Goal: Task Accomplishment & Management: Use online tool/utility

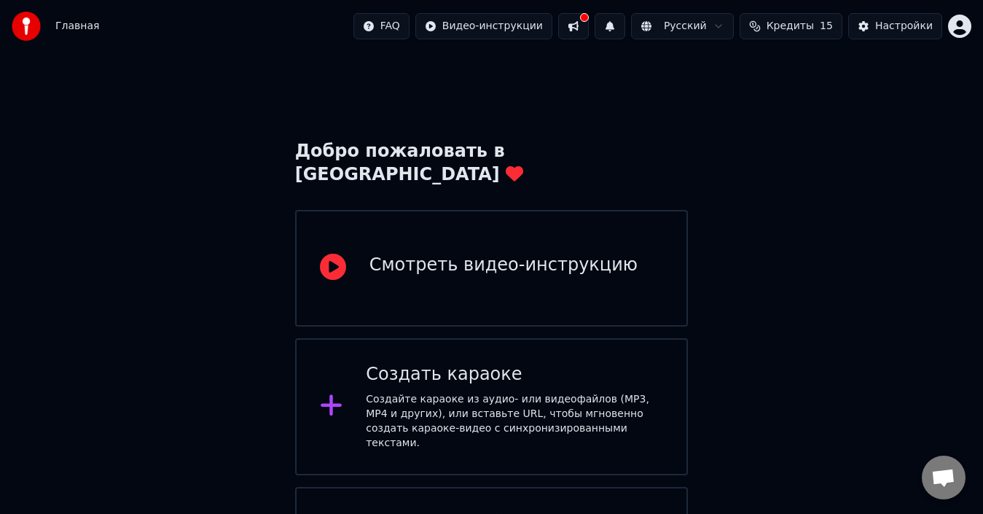
click at [574, 363] on div "Создать караоке" at bounding box center [514, 374] width 297 height 23
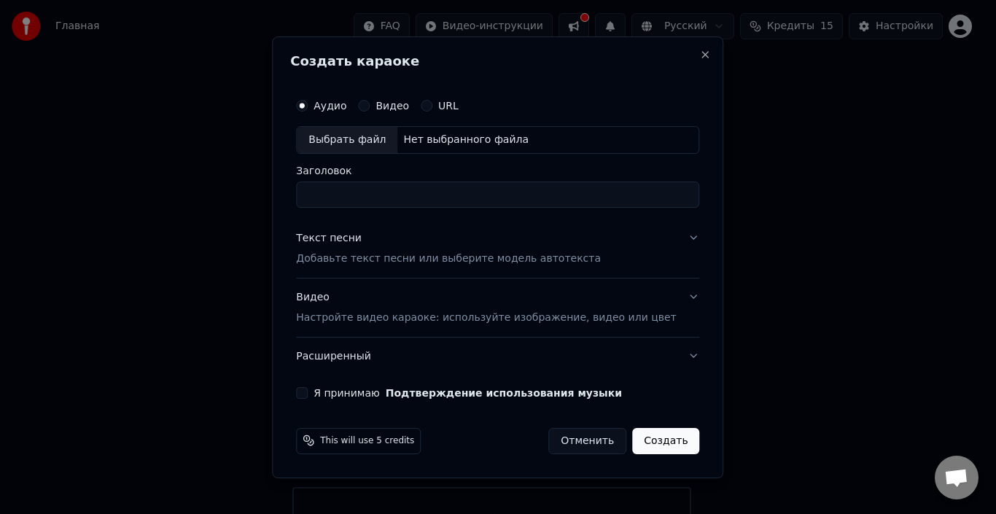
click at [359, 139] on div "Выбрать файл" at bounding box center [347, 140] width 101 height 26
type input "**********"
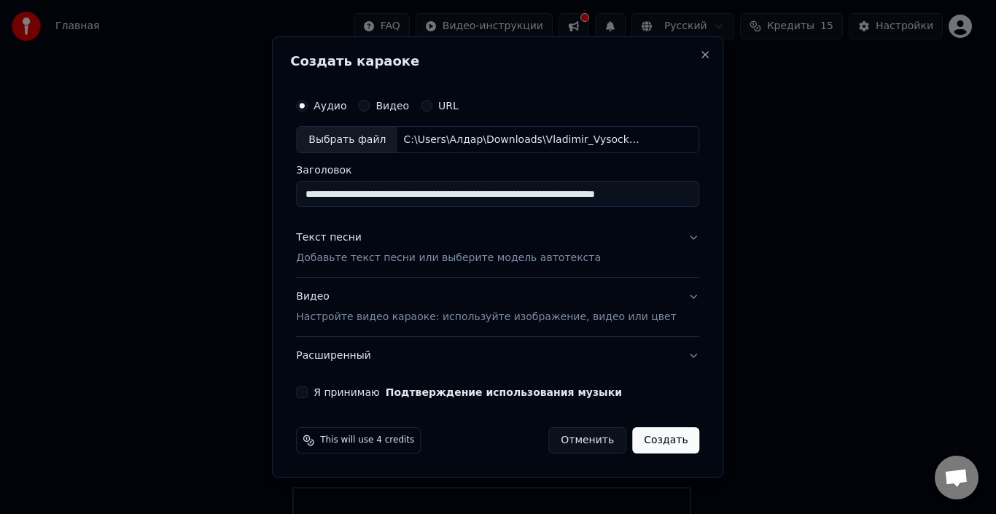
click at [350, 264] on p "Добавьте текст песни или выберите модель автотекста" at bounding box center [448, 258] width 305 height 15
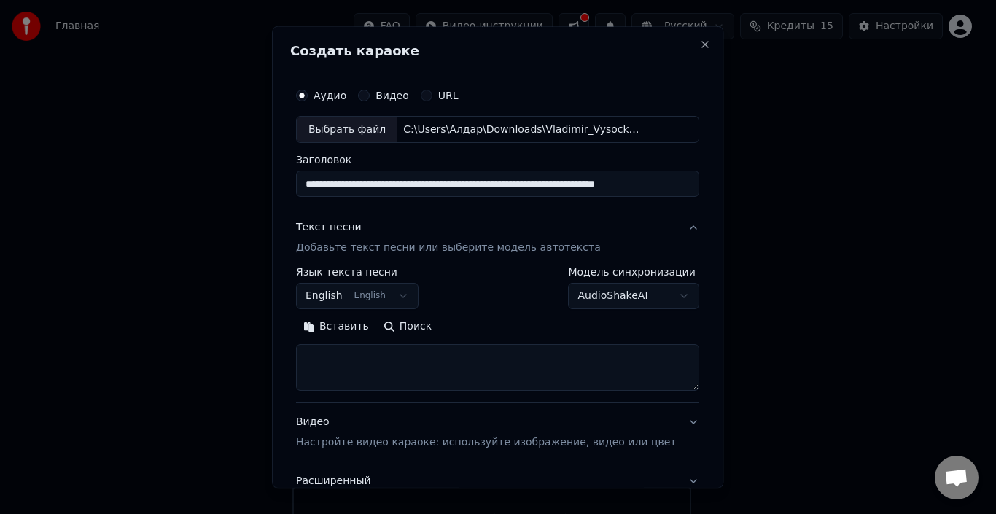
click at [407, 296] on button "English English" at bounding box center [357, 296] width 122 height 26
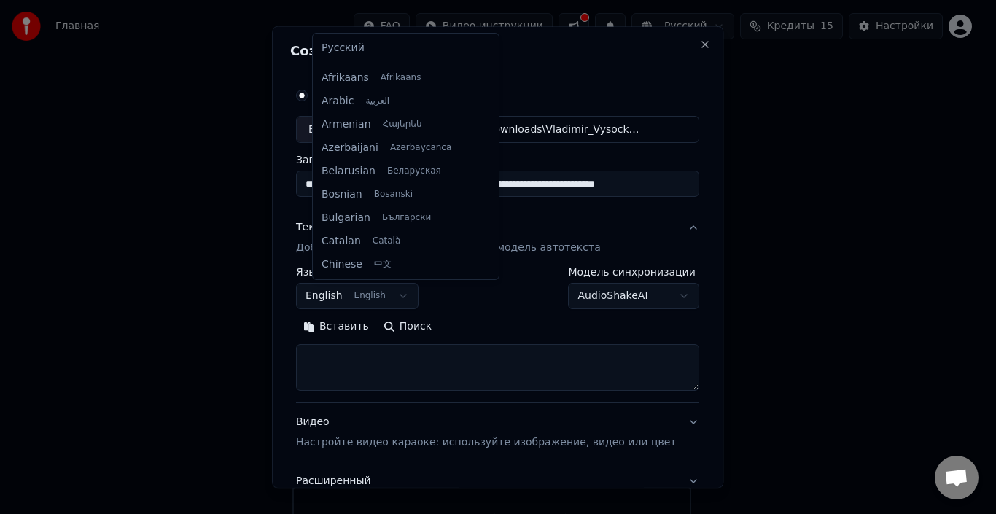
scroll to position [117, 0]
select select "**"
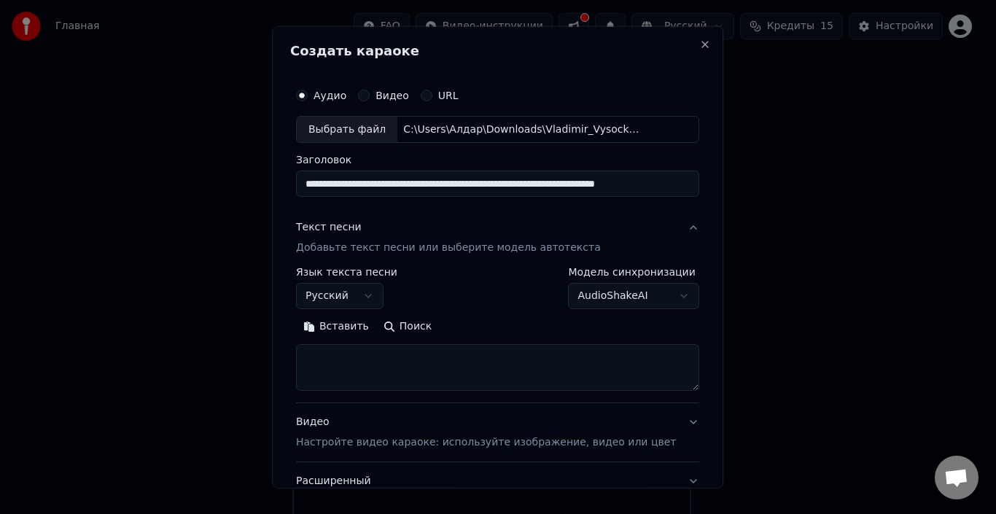
click at [332, 336] on button "Вставить" at bounding box center [336, 326] width 80 height 23
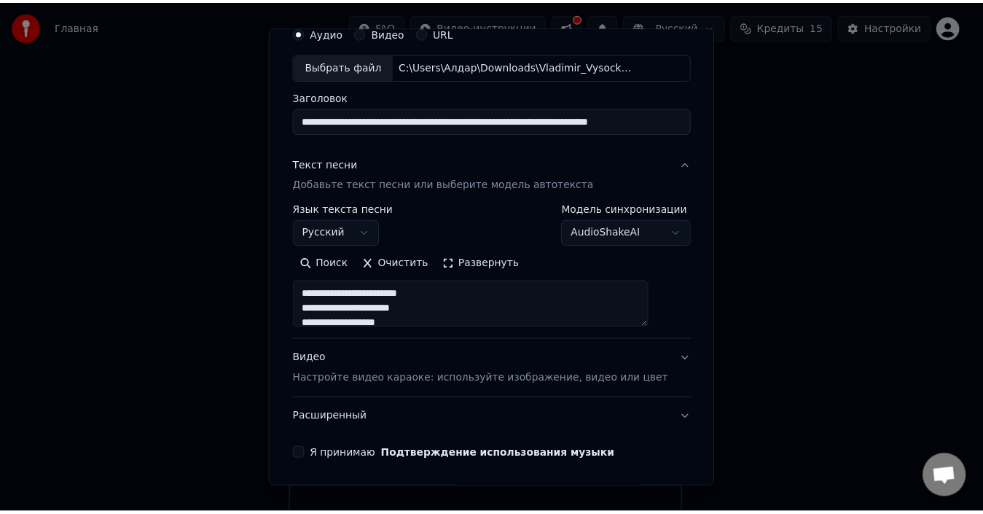
scroll to position [114, 0]
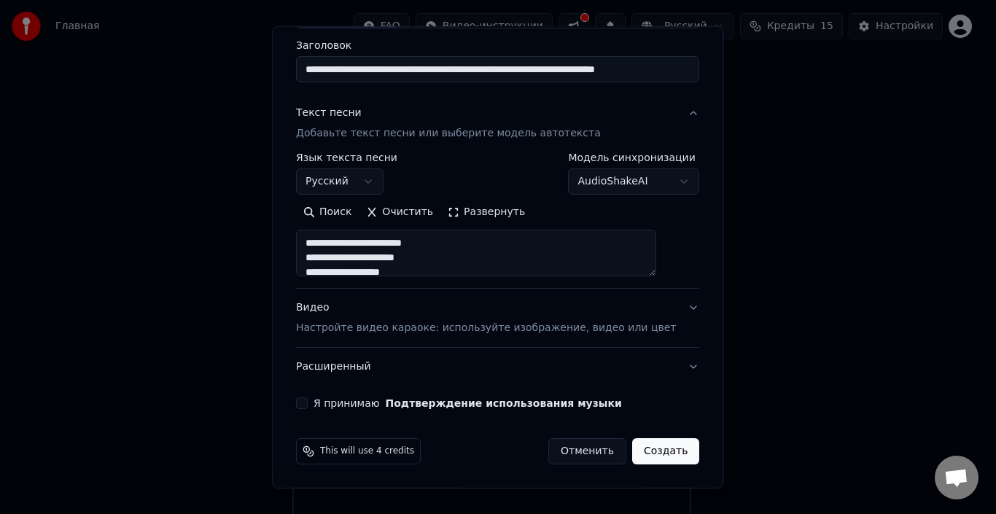
click at [308, 403] on button "Я принимаю Подтверждение использования музыки" at bounding box center [302, 403] width 12 height 12
click at [634, 453] on button "Создать" at bounding box center [665, 451] width 67 height 26
type textarea "**********"
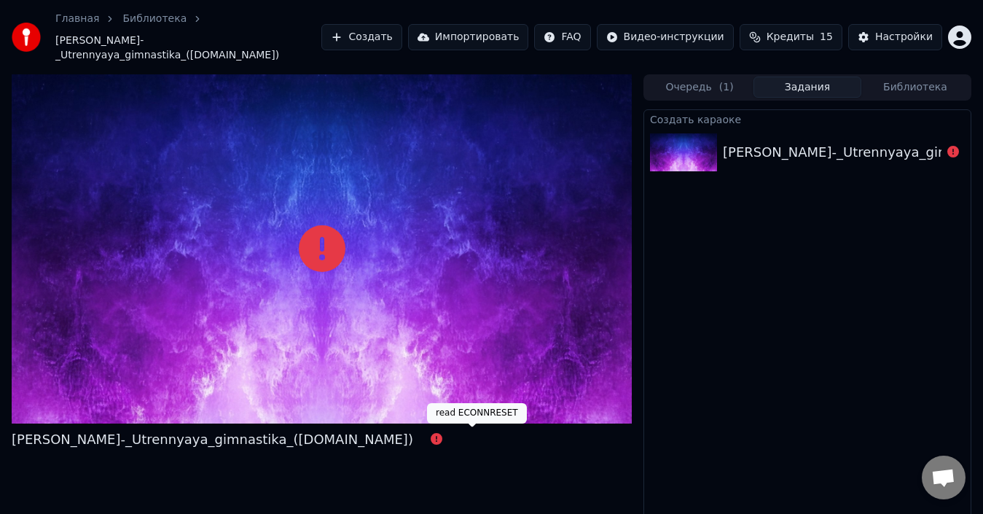
click at [442, 436] on icon at bounding box center [437, 439] width 12 height 12
click at [442, 434] on icon at bounding box center [437, 439] width 12 height 12
click at [442, 439] on icon at bounding box center [437, 439] width 12 height 12
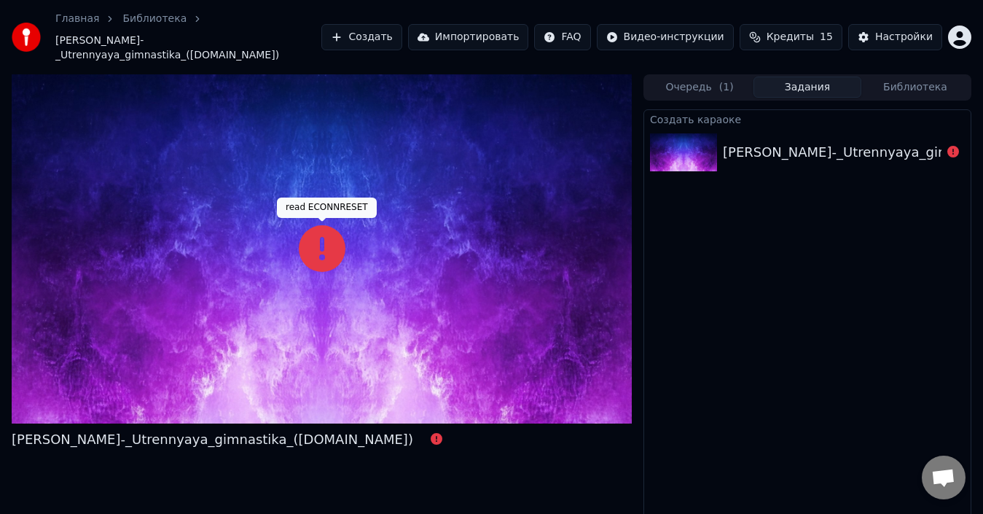
click at [317, 244] on icon at bounding box center [322, 248] width 47 height 47
click at [20, 31] on img at bounding box center [26, 37] width 29 height 29
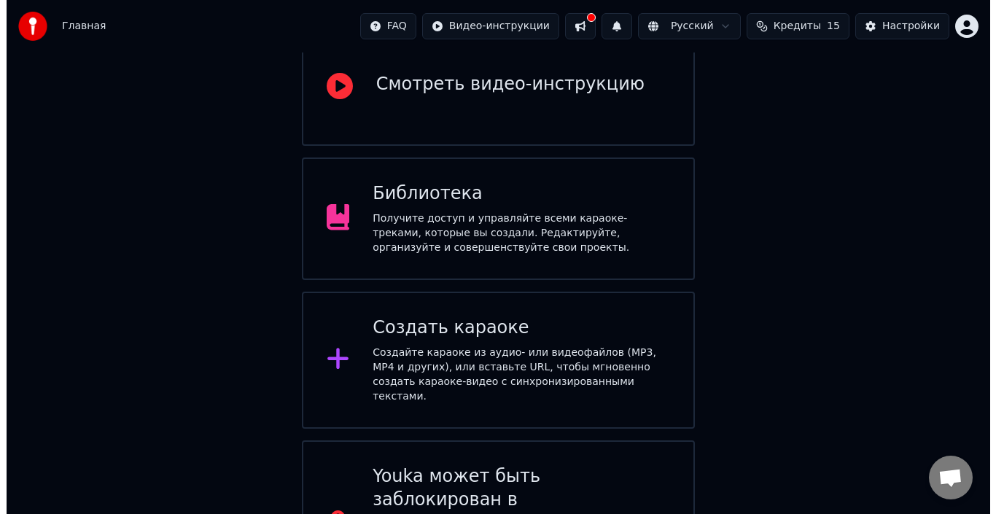
scroll to position [200, 0]
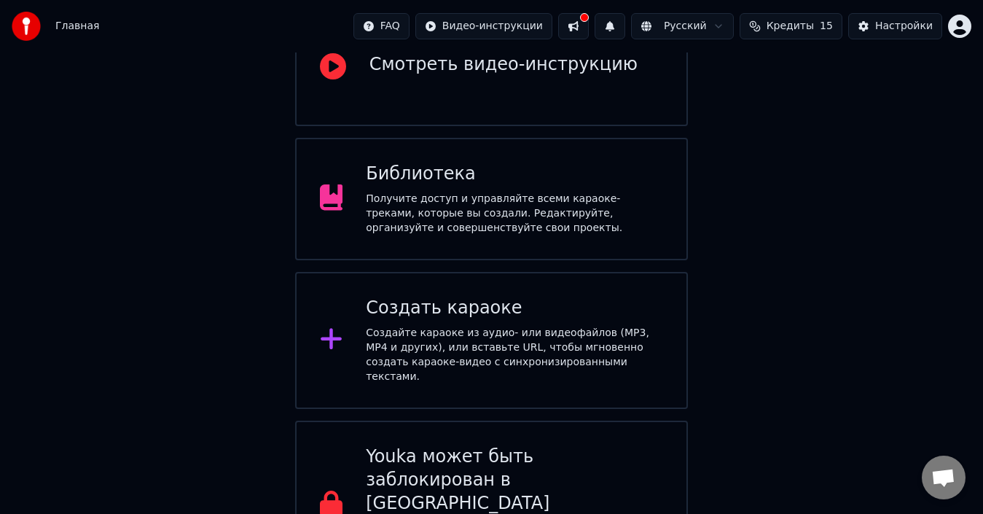
click at [403, 297] on div "Создать караоке" at bounding box center [514, 308] width 297 height 23
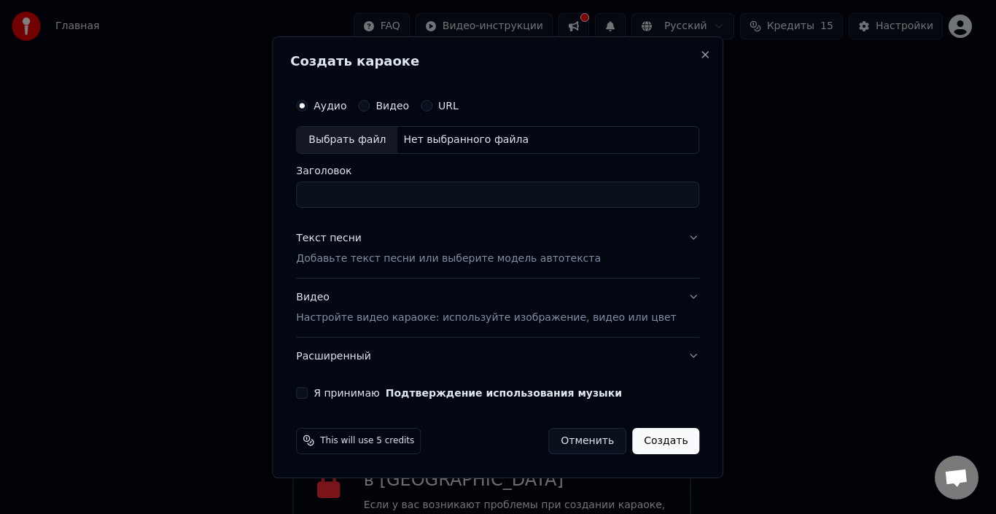
click at [375, 139] on div "Выбрать файл" at bounding box center [347, 140] width 101 height 26
type input "**********"
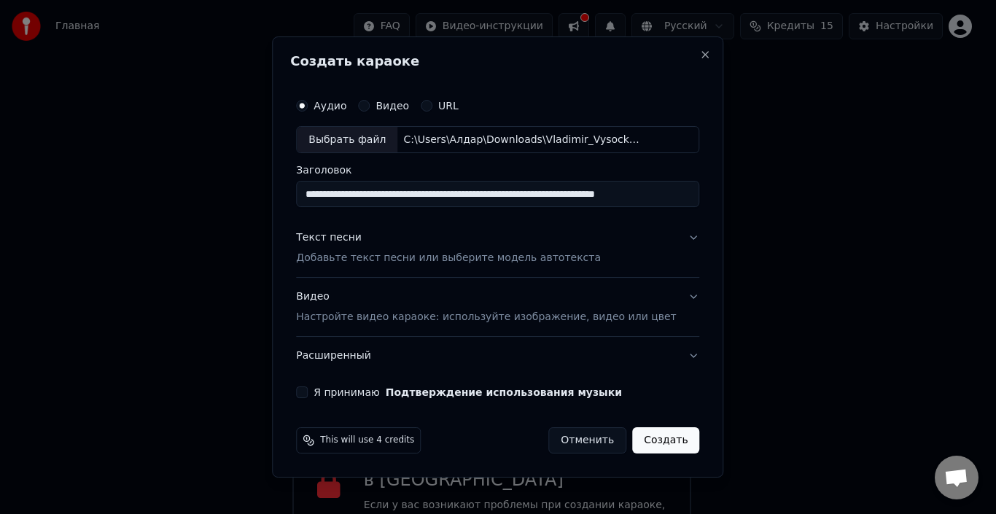
click at [407, 258] on p "Добавьте текст песни или выберите модель автотекста" at bounding box center [448, 258] width 305 height 15
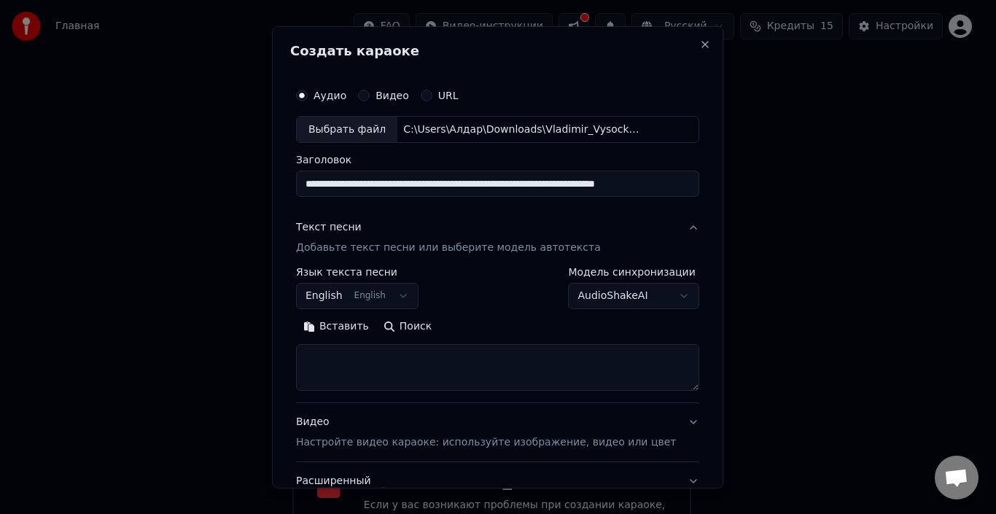
click at [345, 332] on button "Вставить" at bounding box center [336, 326] width 80 height 23
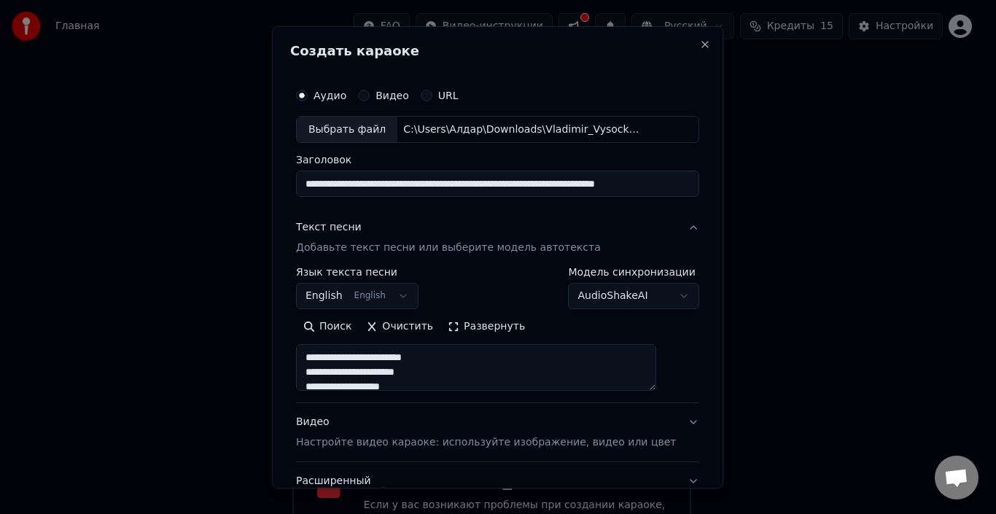
click at [357, 300] on button "English English" at bounding box center [357, 296] width 122 height 26
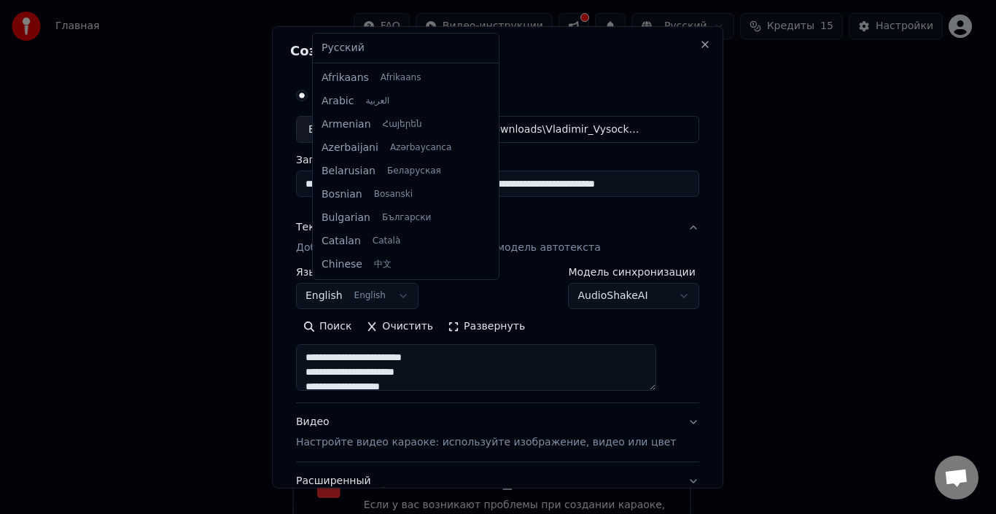
scroll to position [117, 0]
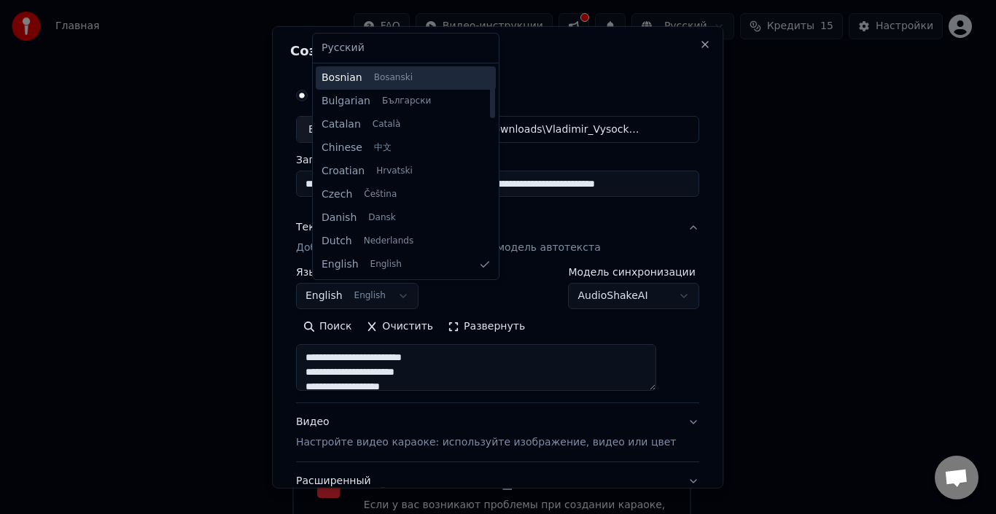
type textarea "**********"
select select "**"
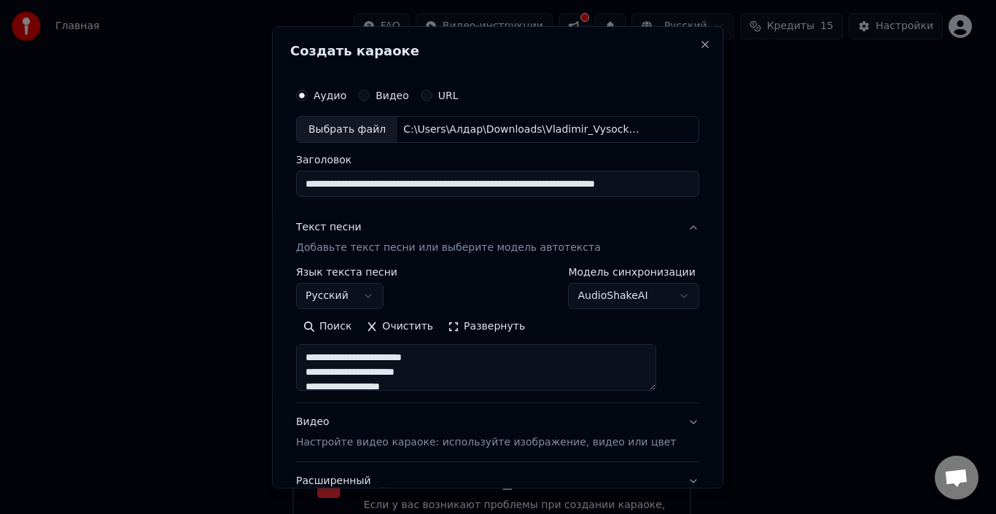
scroll to position [73, 0]
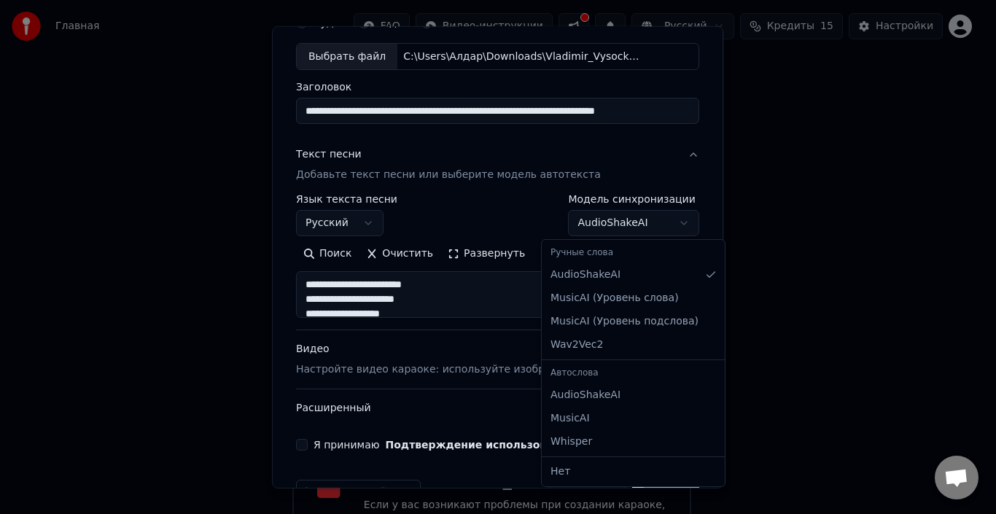
click at [628, 219] on body "Главная FAQ Видео-инструкции Русский Кредиты 15 Настройки Добро пожаловать в Yo…" at bounding box center [491, 176] width 983 height 752
click at [623, 244] on div "Ручные слова" at bounding box center [633, 253] width 177 height 20
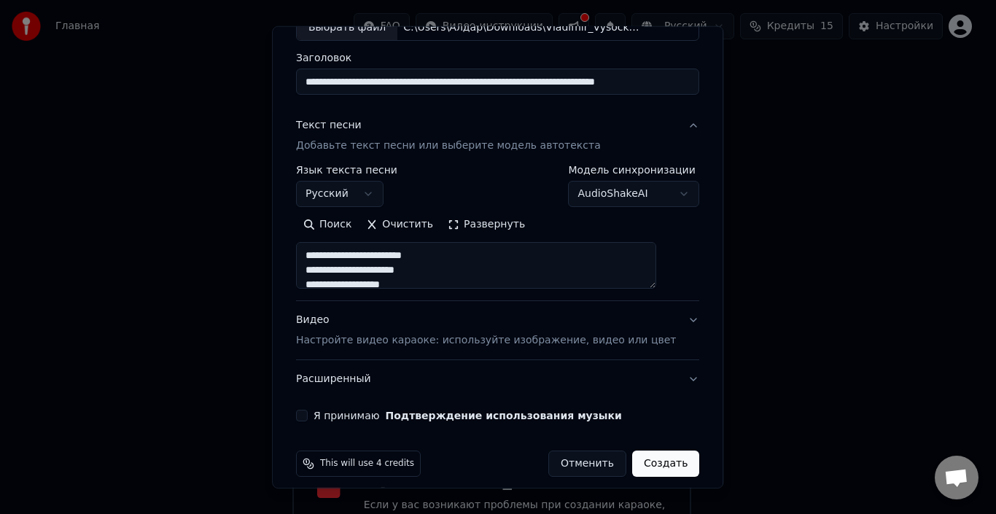
scroll to position [114, 0]
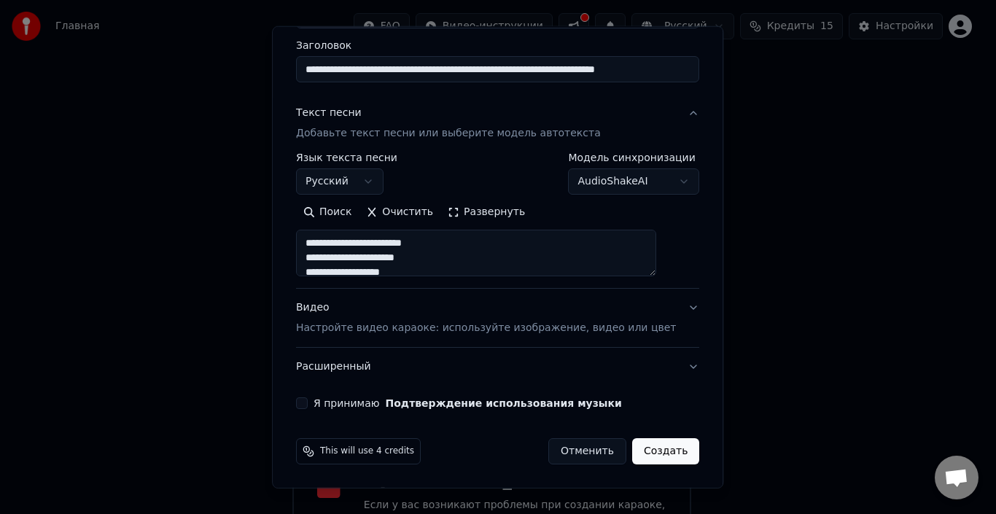
click at [422, 329] on p "Настройте видео караоке: используйте изображение, видео или цвет" at bounding box center [486, 328] width 380 height 15
type textarea "**********"
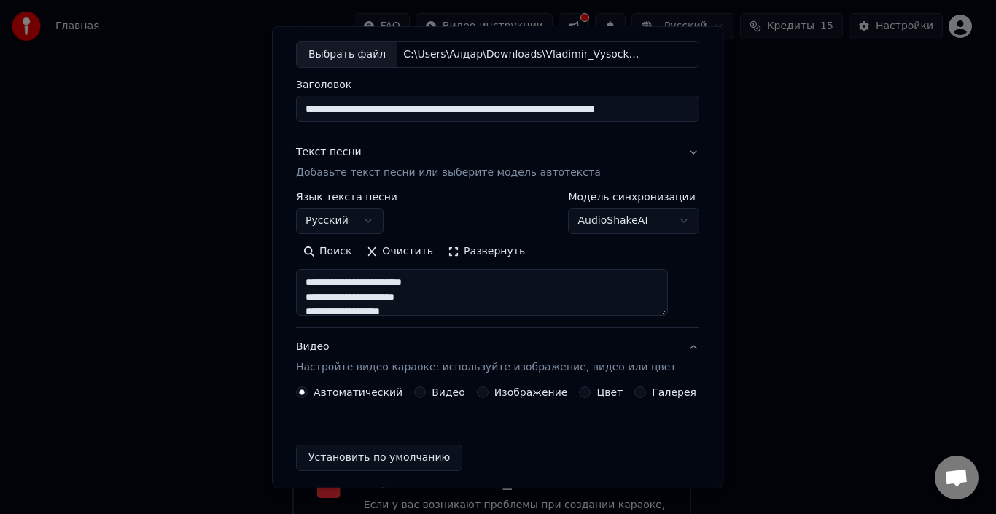
scroll to position [75, 0]
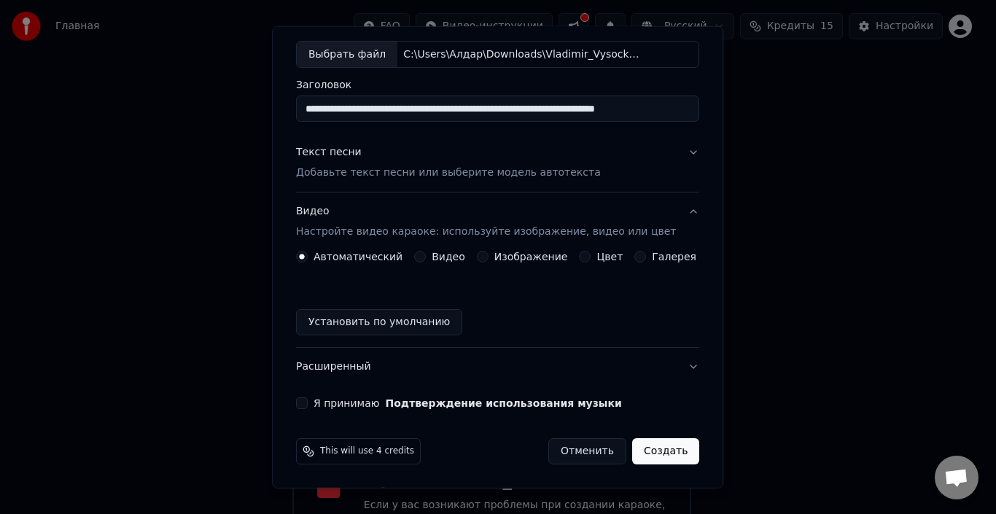
click at [357, 402] on label "Я принимаю Подтверждение использования музыки" at bounding box center [467, 403] width 308 height 10
click at [308, 402] on button "Я принимаю Подтверждение использования музыки" at bounding box center [302, 403] width 12 height 12
click at [640, 454] on button "Создать" at bounding box center [665, 451] width 67 height 26
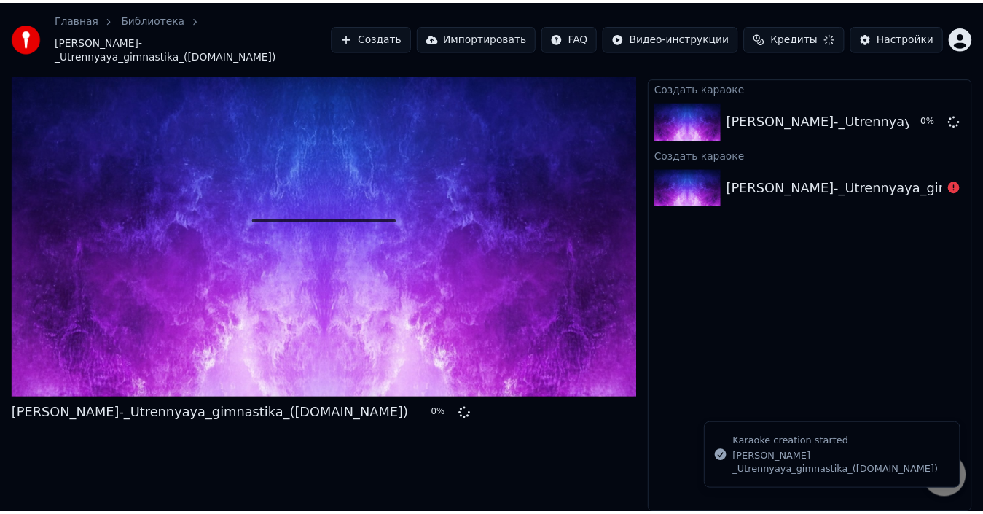
scroll to position [32, 0]
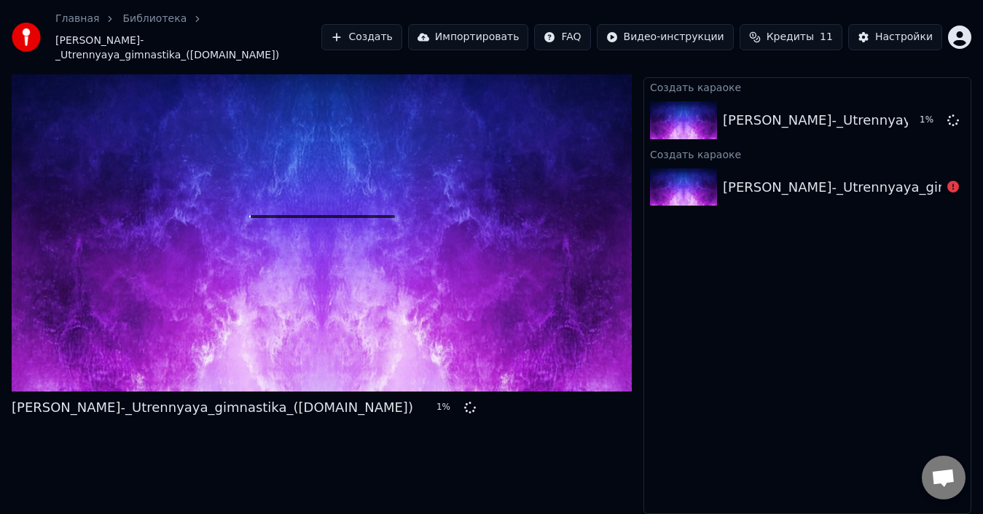
click at [918, 197] on div "[PERSON_NAME]-_Utrennyaya_gimnastika_([DOMAIN_NAME])" at bounding box center [924, 187] width 402 height 20
